Goal: Task Accomplishment & Management: Manage account settings

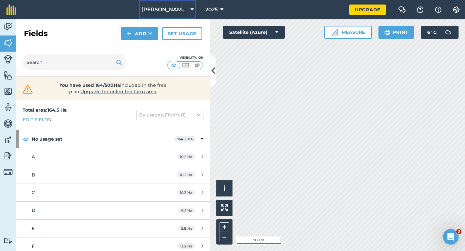
click at [163, 10] on span "[PERSON_NAME] Farming Partnership" at bounding box center [164, 10] width 46 height 8
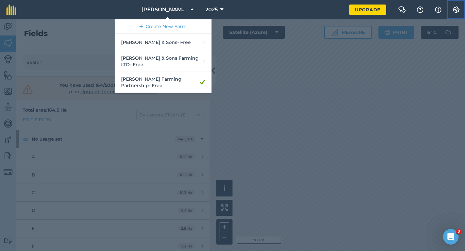
click at [451, 9] on button "Settings" at bounding box center [455, 9] width 18 height 19
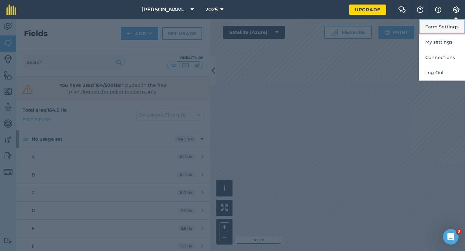
click at [446, 23] on button "Farm Settings" at bounding box center [441, 26] width 46 height 15
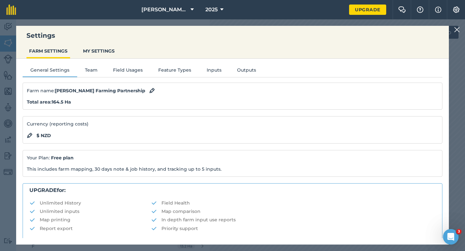
scroll to position [124, 0]
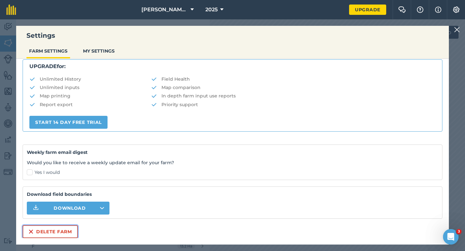
click at [72, 230] on button "Delete farm" at bounding box center [50, 231] width 55 height 13
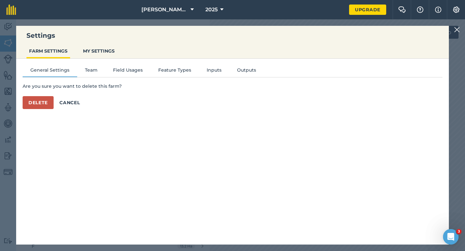
scroll to position [0, 0]
click at [41, 101] on button "Delete" at bounding box center [38, 102] width 31 height 13
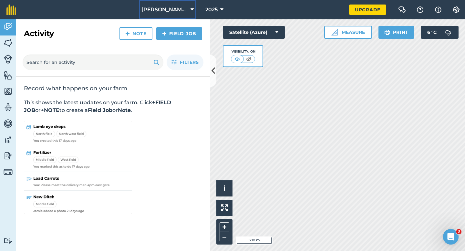
click at [178, 11] on span "[PERSON_NAME] & Sons" at bounding box center [164, 10] width 46 height 8
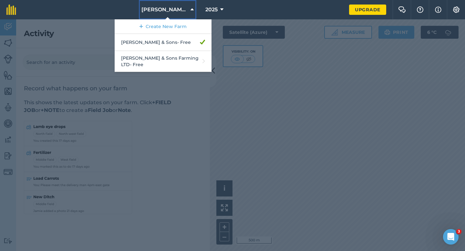
click at [175, 19] on button "[PERSON_NAME] & Sons" at bounding box center [167, 9] width 57 height 19
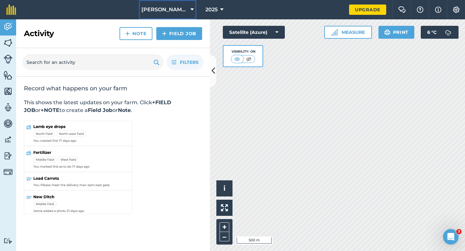
click at [161, 13] on span "[PERSON_NAME] & Sons" at bounding box center [164, 10] width 46 height 8
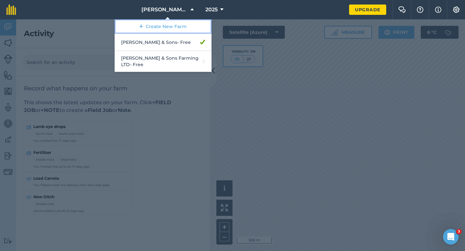
click at [161, 21] on link "Create New Farm" at bounding box center [163, 26] width 97 height 15
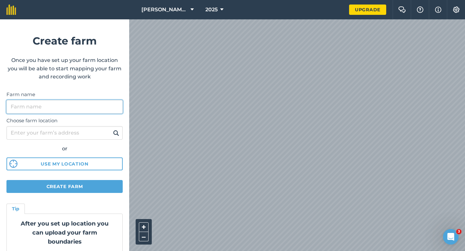
click at [87, 104] on input "Farm name" at bounding box center [64, 107] width 116 height 14
type input "[PERSON_NAME]"
type input "South Island Viners LTD"
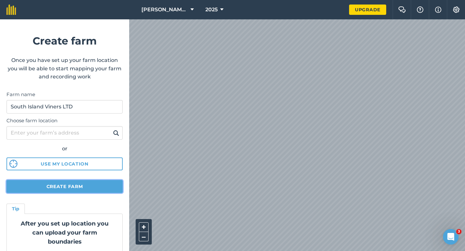
click at [88, 188] on button "Create farm" at bounding box center [64, 186] width 116 height 13
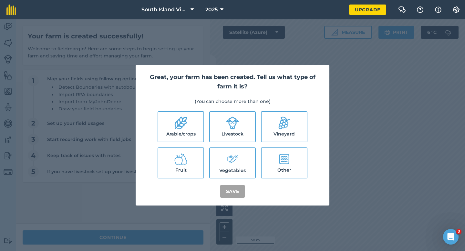
click at [180, 135] on label "Arable/crops" at bounding box center [180, 127] width 45 height 30
checkbox input "true"
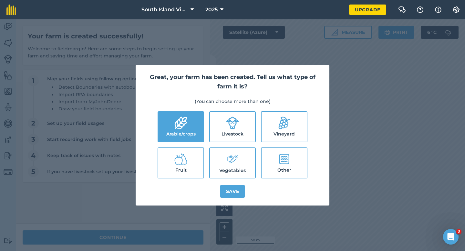
click at [228, 135] on label "Livestock" at bounding box center [232, 127] width 45 height 30
checkbox input "true"
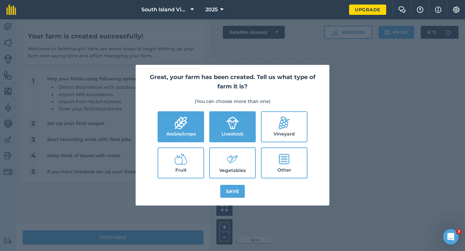
click at [228, 172] on label "Vegetables" at bounding box center [232, 163] width 45 height 30
checkbox input "true"
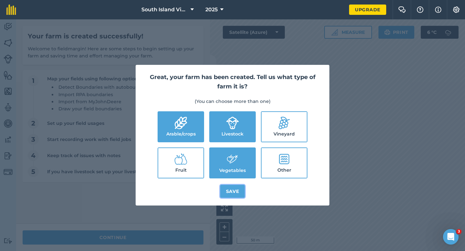
click at [230, 185] on button "Save" at bounding box center [232, 191] width 25 height 13
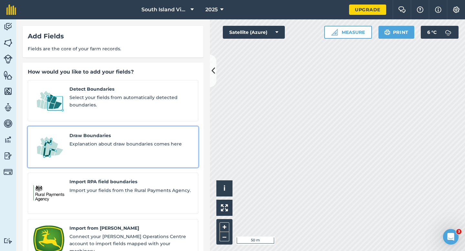
click at [113, 142] on div "Draw Boundaries Explanation about draw boundaries comes here" at bounding box center [130, 147] width 123 height 30
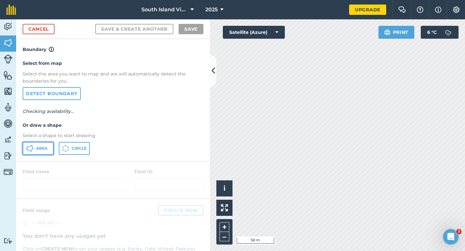
click at [37, 147] on span "Area" at bounding box center [41, 148] width 11 height 5
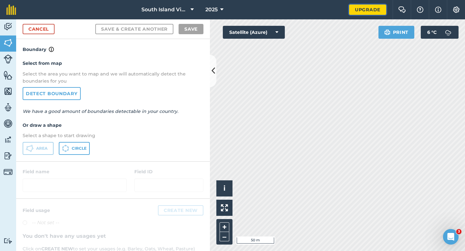
click at [363, 12] on link "Upgrade" at bounding box center [367, 10] width 37 height 10
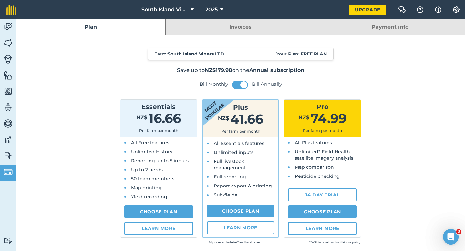
click at [326, 185] on div "All Plus features Unlimited* Field Health satellite imagery analysis Map compar…" at bounding box center [322, 161] width 76 height 49
click at [326, 189] on link "14 day trial" at bounding box center [322, 194] width 69 height 13
select select "NZ"
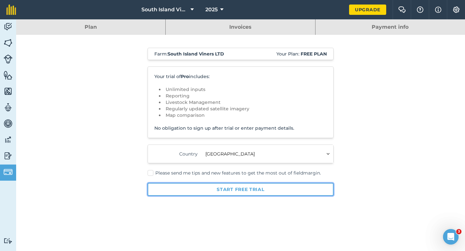
click at [295, 186] on button "Start free trial" at bounding box center [240, 189] width 186 height 13
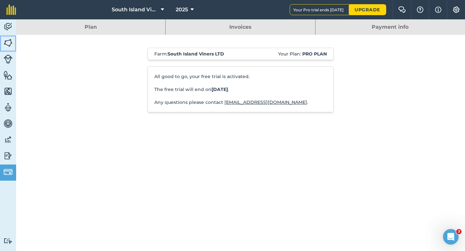
click at [11, 47] on img at bounding box center [8, 43] width 9 height 10
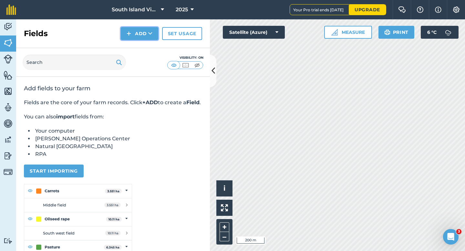
click at [129, 33] on img at bounding box center [128, 34] width 5 height 8
click at [130, 43] on link "Draw" at bounding box center [139, 48] width 35 height 14
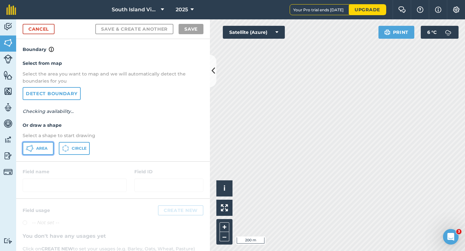
click at [34, 143] on button "Area" at bounding box center [38, 148] width 31 height 13
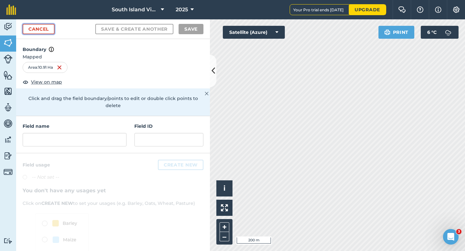
click at [41, 30] on link "Cancel" at bounding box center [39, 29] width 32 height 10
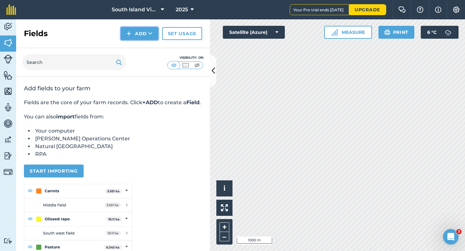
click at [133, 35] on button "Add" at bounding box center [139, 33] width 37 height 13
click at [134, 49] on link "Draw" at bounding box center [139, 48] width 35 height 14
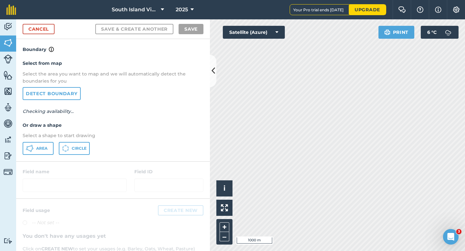
click at [42, 137] on p "Select a shape to start drawing" at bounding box center [113, 135] width 181 height 7
click at [42, 149] on span "Area" at bounding box center [41, 148] width 11 height 5
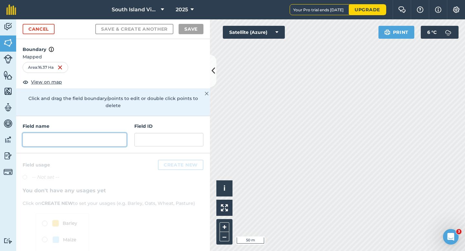
click at [114, 136] on input "text" at bounding box center [75, 140] width 104 height 14
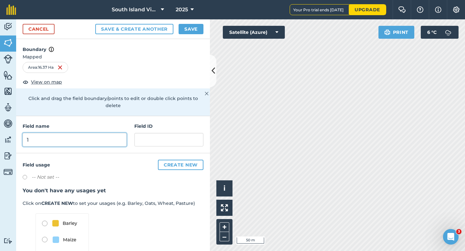
type input "1"
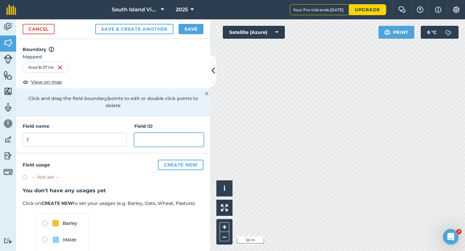
click at [140, 133] on input "text" at bounding box center [168, 140] width 69 height 14
type input "Garret AR"
click at [192, 27] on button "Save" at bounding box center [190, 29] width 25 height 10
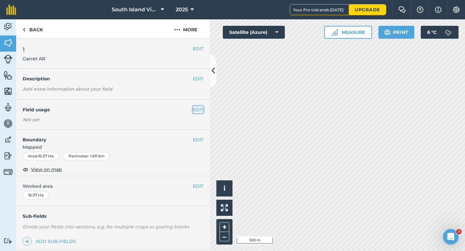
click at [194, 108] on button "EDIT" at bounding box center [198, 109] width 11 height 7
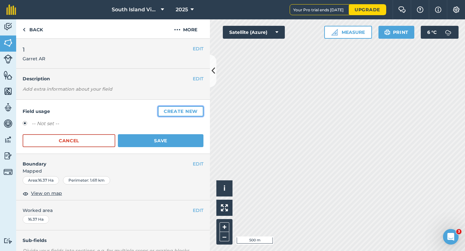
click at [194, 108] on button "Create new" at bounding box center [180, 111] width 45 height 10
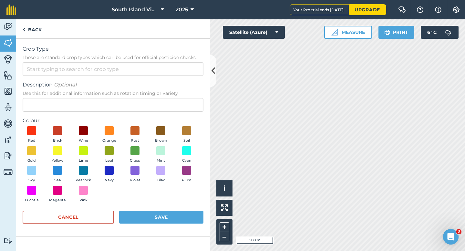
click at [157, 79] on form "Crop Type These are standard crop types which can be used for official pesticid…" at bounding box center [113, 137] width 181 height 185
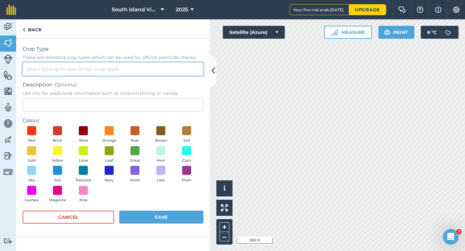
click at [157, 75] on input "Crop Type These are standard crop types which can be used for official pesticid…" at bounding box center [113, 69] width 181 height 14
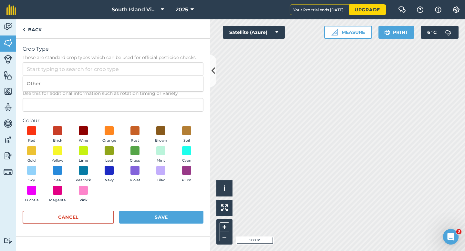
click at [157, 83] on li "Other" at bounding box center [113, 83] width 180 height 15
type input "Other"
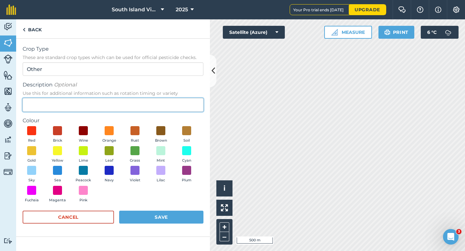
click at [157, 102] on input "Description Optional Use this for additional information such as rotation timin…" at bounding box center [113, 105] width 181 height 14
type input "Peas"
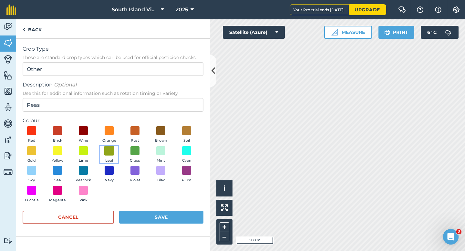
click at [111, 150] on span at bounding box center [109, 150] width 10 height 10
click at [170, 233] on div "Crop Type These are standard crop types which can be used for official pesticid…" at bounding box center [113, 138] width 194 height 198
click at [171, 215] on button "Save" at bounding box center [161, 217] width 84 height 13
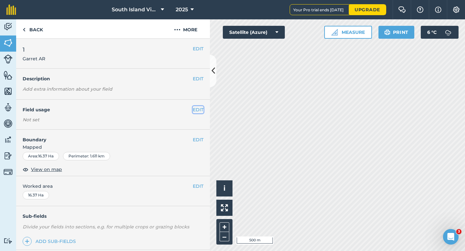
click at [197, 110] on button "EDIT" at bounding box center [198, 109] width 11 height 7
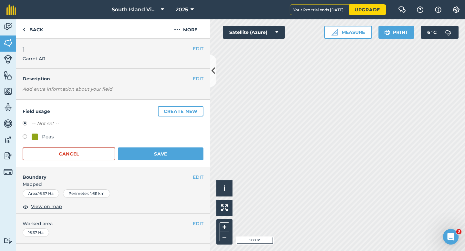
click at [29, 136] on label at bounding box center [27, 137] width 9 height 6
radio input "true"
radio input "false"
click at [154, 155] on button "Save" at bounding box center [160, 153] width 85 height 13
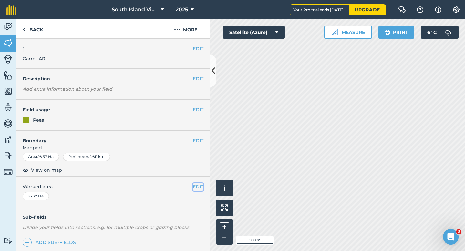
click at [202, 186] on button "EDIT" at bounding box center [198, 186] width 11 height 7
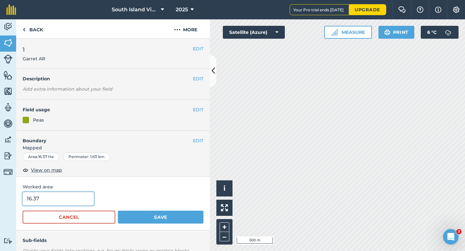
click at [68, 203] on input "16.37" at bounding box center [58, 199] width 71 height 14
type input "16.4"
click at [118, 211] on button "Save" at bounding box center [160, 217] width 85 height 13
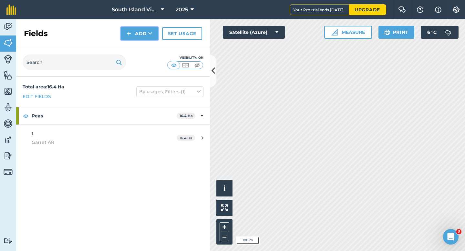
click at [129, 37] on img at bounding box center [128, 34] width 5 height 8
click at [131, 43] on link "Draw" at bounding box center [139, 48] width 35 height 14
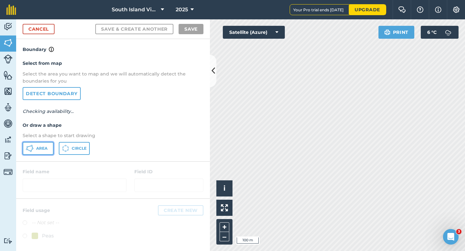
click at [36, 153] on button "Area" at bounding box center [38, 148] width 31 height 13
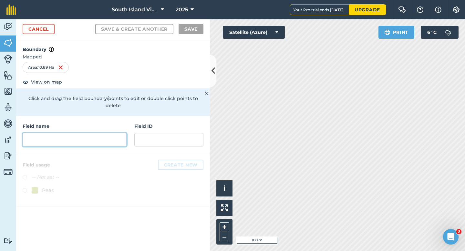
click at [114, 133] on input "text" at bounding box center [75, 140] width 104 height 14
click at [106, 133] on input "text" at bounding box center [75, 140] width 104 height 14
type input "2"
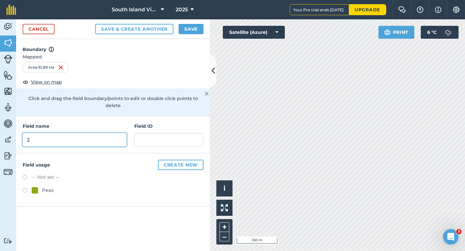
click at [119, 133] on input "2" at bounding box center [75, 140] width 104 height 14
type input "1"
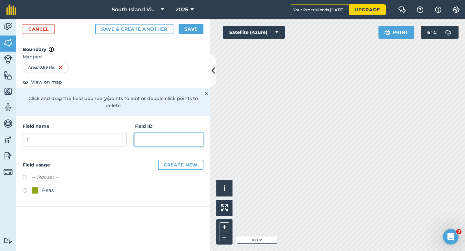
click at [135, 133] on input "text" at bounding box center [168, 140] width 69 height 14
type input "Garret AR"
click at [45, 186] on div "Peas" at bounding box center [48, 190] width 12 height 8
radio input "true"
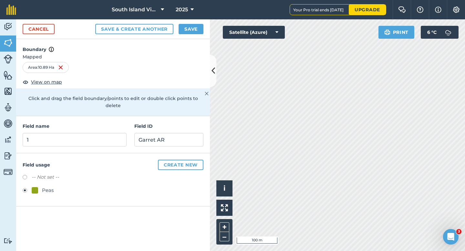
click at [201, 35] on div "Cancel Save & Create Another Save" at bounding box center [113, 29] width 194 height 20
click at [198, 33] on button "Save" at bounding box center [190, 29] width 25 height 10
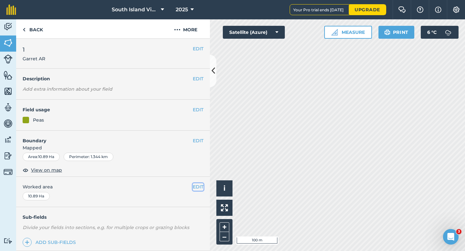
click at [193, 185] on button "EDIT" at bounding box center [198, 186] width 11 height 7
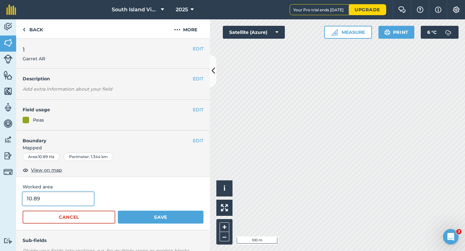
click at [66, 198] on input "10.89" at bounding box center [58, 199] width 71 height 14
type input "11"
click at [118, 211] on button "Save" at bounding box center [160, 217] width 85 height 13
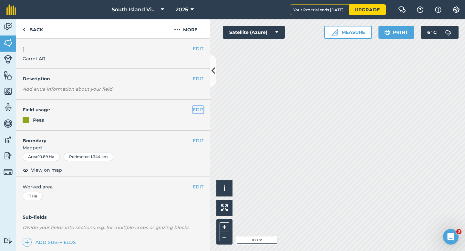
click at [193, 111] on button "EDIT" at bounding box center [198, 109] width 11 height 7
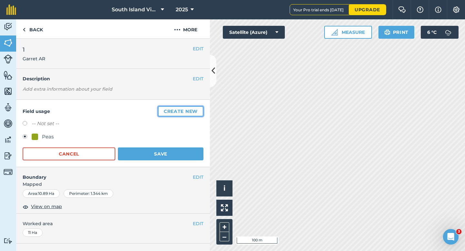
click at [192, 110] on button "Create new" at bounding box center [180, 111] width 45 height 10
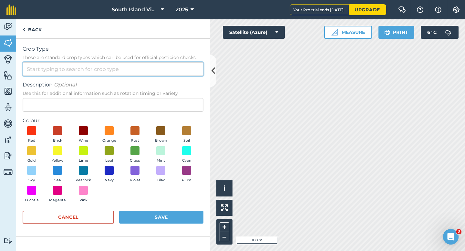
click at [165, 71] on input "Crop Type These are standard crop types which can be used for official pesticid…" at bounding box center [113, 69] width 181 height 14
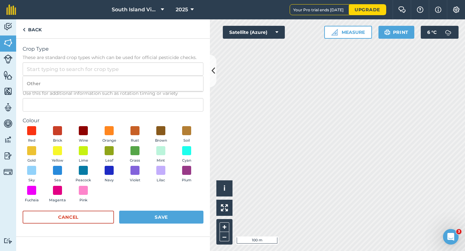
click at [165, 76] on li "Other" at bounding box center [113, 83] width 180 height 15
type input "Other"
click at [165, 96] on span "Use this for additional information such as rotation timing or variety" at bounding box center [113, 93] width 181 height 6
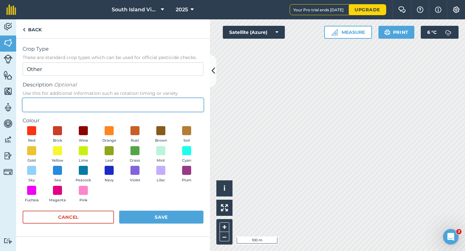
click at [165, 98] on input "Description Optional Use this for additional information such as rotation timin…" at bounding box center [113, 105] width 181 height 14
type input "Broad Beans"
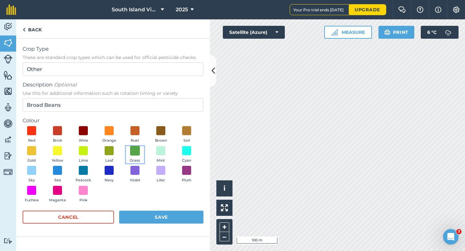
click at [133, 153] on span at bounding box center [135, 150] width 10 height 10
click at [155, 220] on button "Save" at bounding box center [161, 217] width 84 height 13
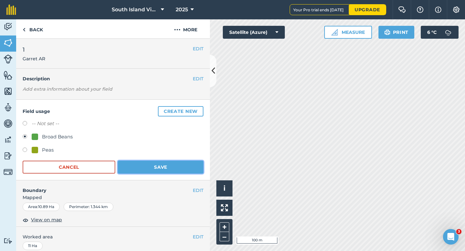
click at [172, 173] on button "Save" at bounding box center [160, 167] width 85 height 13
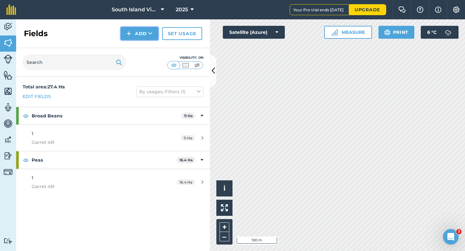
click at [141, 34] on button "Add" at bounding box center [139, 33] width 37 height 13
click at [141, 43] on link "Draw" at bounding box center [139, 48] width 35 height 14
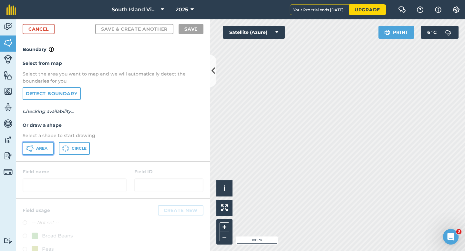
click at [47, 143] on button "Area" at bounding box center [38, 148] width 31 height 13
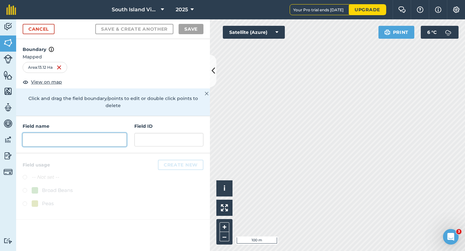
click at [101, 133] on input "text" at bounding box center [75, 140] width 104 height 14
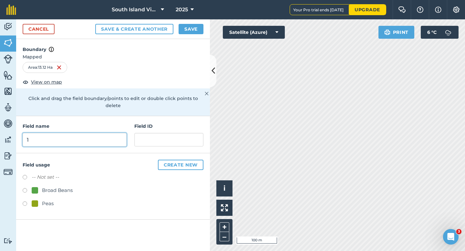
type input "1"
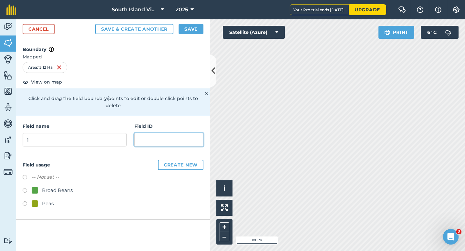
click at [149, 133] on input "text" at bounding box center [168, 140] width 69 height 14
type input "Garret AR"
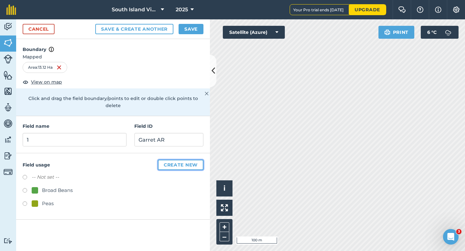
click at [173, 160] on button "Create new" at bounding box center [180, 165] width 45 height 10
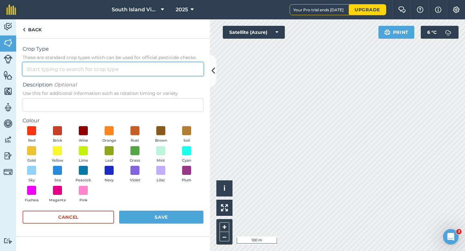
click at [131, 75] on input "Crop Type These are standard crop types which can be used for official pesticid…" at bounding box center [113, 69] width 181 height 14
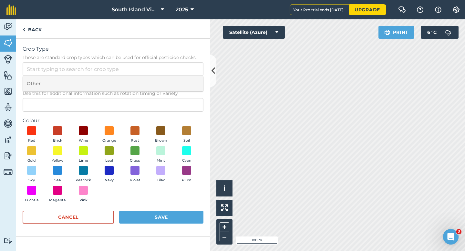
click at [131, 85] on li "Other" at bounding box center [113, 83] width 180 height 15
type input "Other"
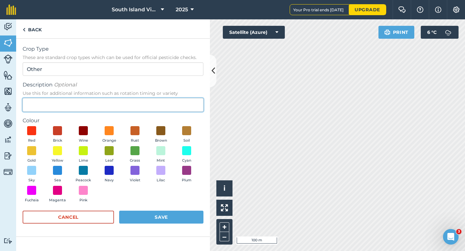
click at [131, 100] on input "Description Optional Use this for additional information such as rotation timin…" at bounding box center [113, 105] width 181 height 14
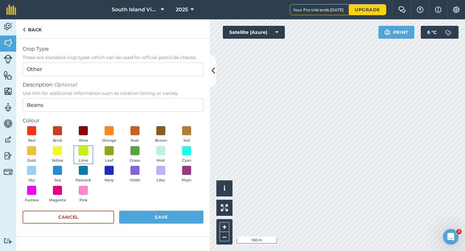
click at [81, 146] on span at bounding box center [83, 150] width 10 height 10
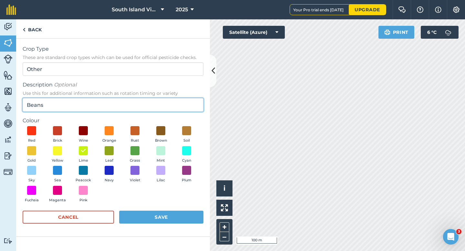
click at [27, 103] on input "Beans" at bounding box center [113, 105] width 181 height 14
type input "Broad Beans"
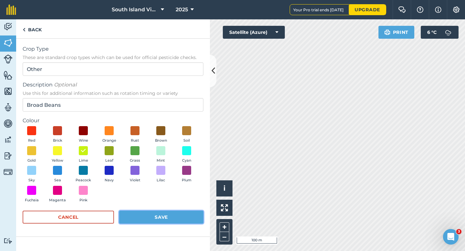
click at [143, 216] on button "Save" at bounding box center [161, 217] width 84 height 13
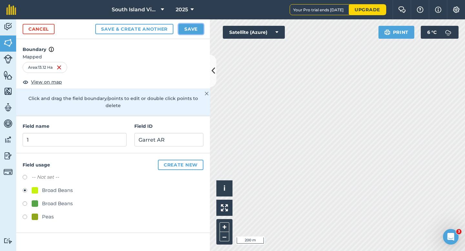
click at [190, 31] on button "Save" at bounding box center [190, 29] width 25 height 10
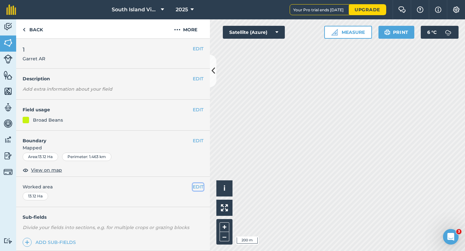
click at [201, 187] on button "EDIT" at bounding box center [198, 186] width 11 height 7
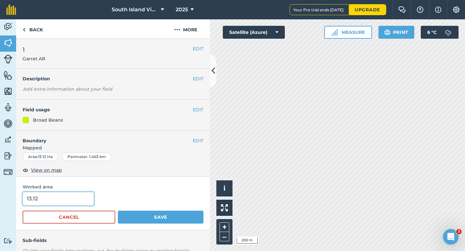
click at [47, 194] on input "13.12" at bounding box center [58, 199] width 71 height 14
click at [49, 196] on input "13.12" at bounding box center [58, 199] width 71 height 14
type input "13.1"
click at [118, 211] on button "Save" at bounding box center [160, 217] width 85 height 13
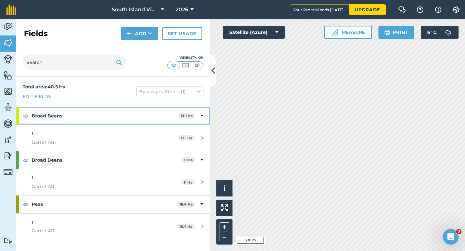
click at [139, 121] on strong "Broad Beans" at bounding box center [105, 115] width 146 height 17
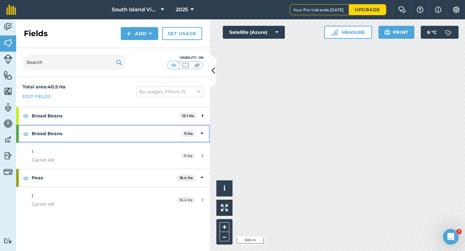
click at [147, 139] on strong "Broad Beans" at bounding box center [106, 133] width 149 height 17
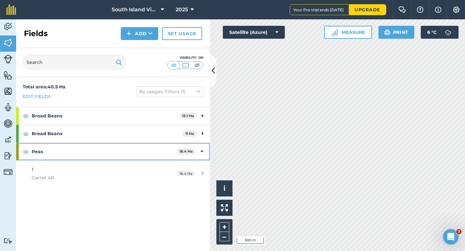
click at [151, 154] on strong "Peas" at bounding box center [104, 151] width 145 height 17
